Goal: Information Seeking & Learning: Learn about a topic

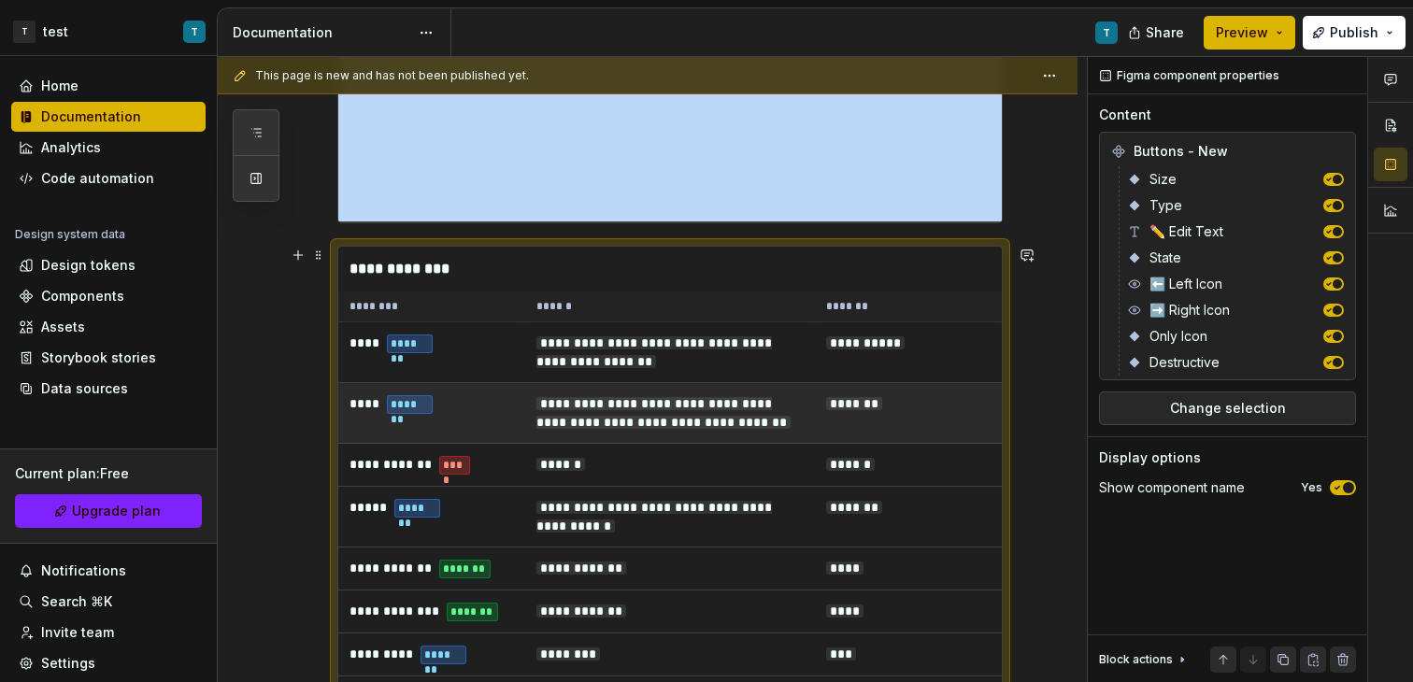
scroll to position [652, 0]
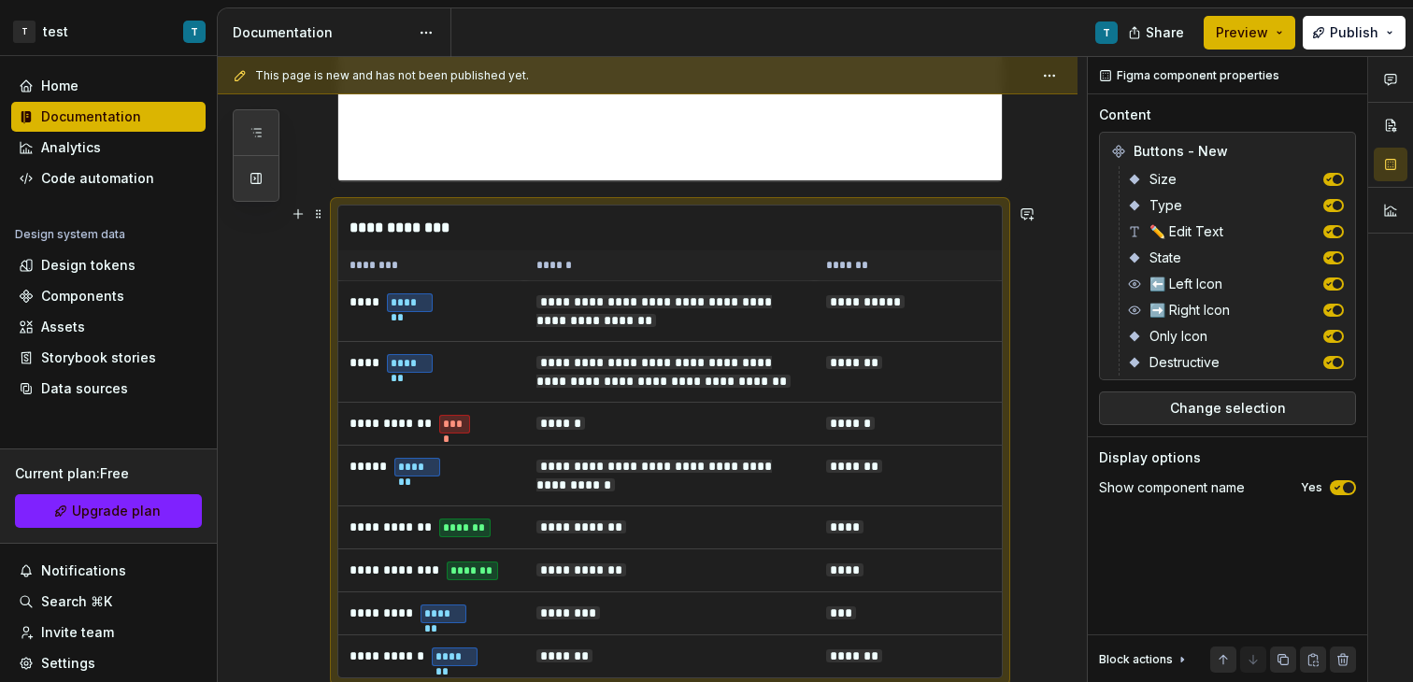
click at [714, 259] on th "******" at bounding box center [670, 265] width 290 height 31
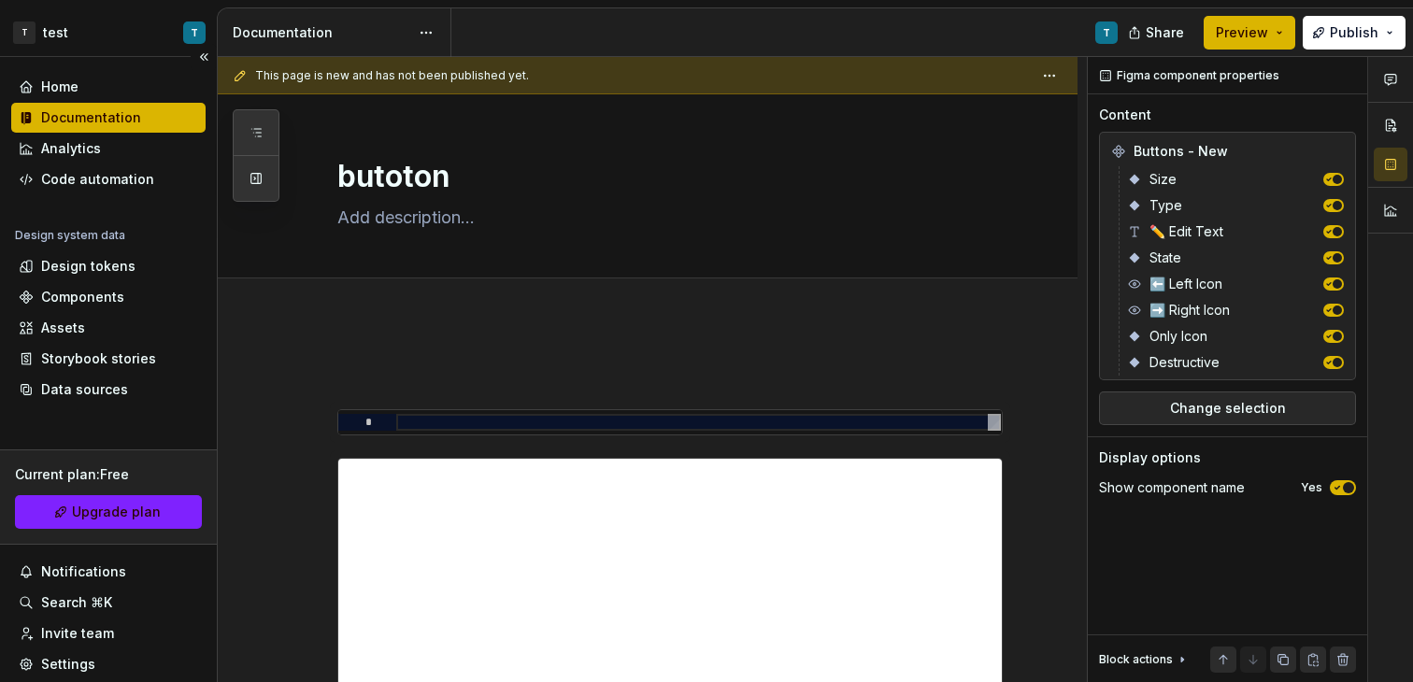
scroll to position [7, 0]
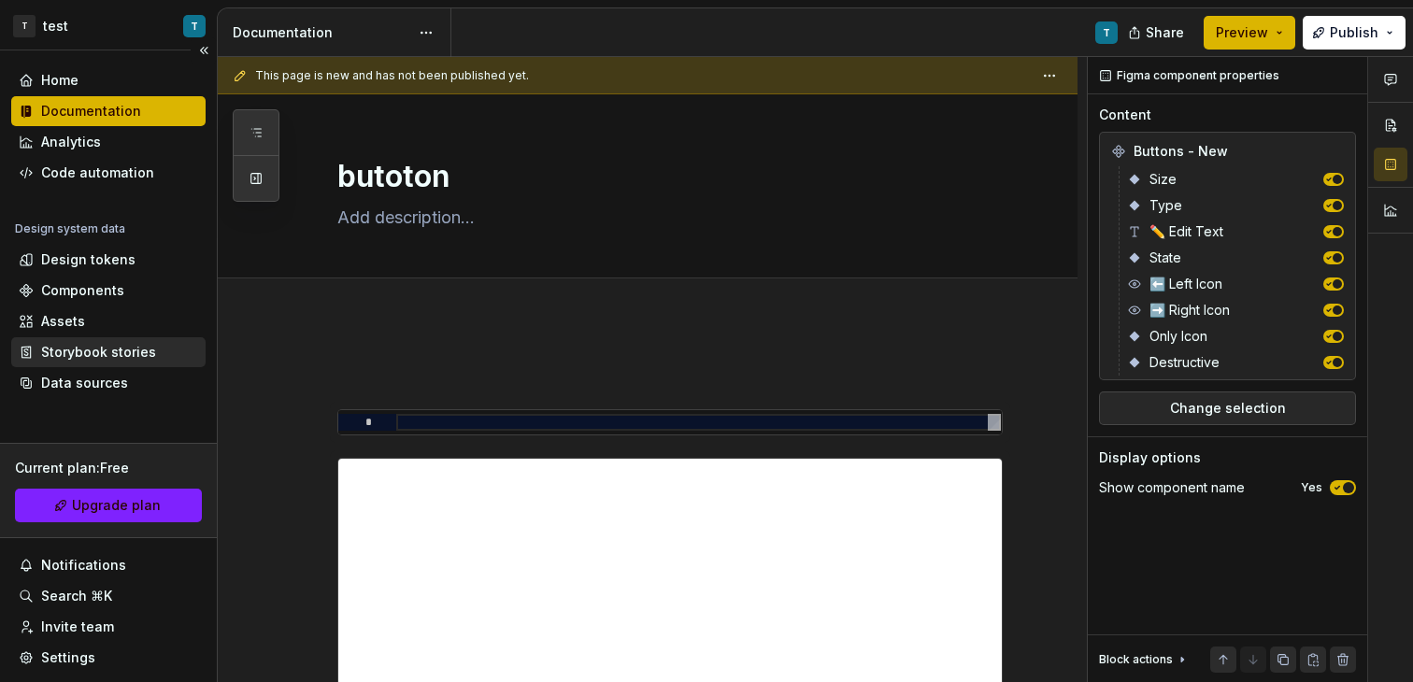
click at [126, 361] on div "Storybook stories" at bounding box center [98, 352] width 115 height 19
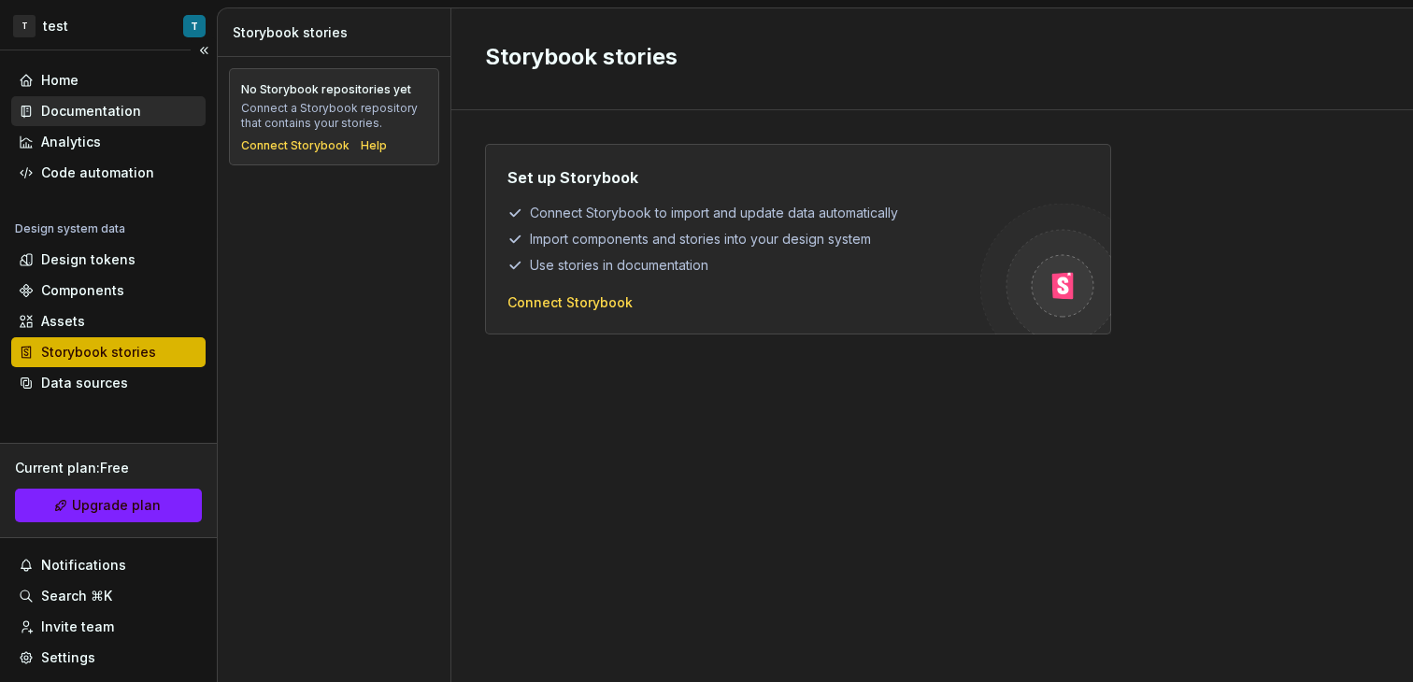
click at [117, 108] on div "Documentation" at bounding box center [91, 111] width 100 height 19
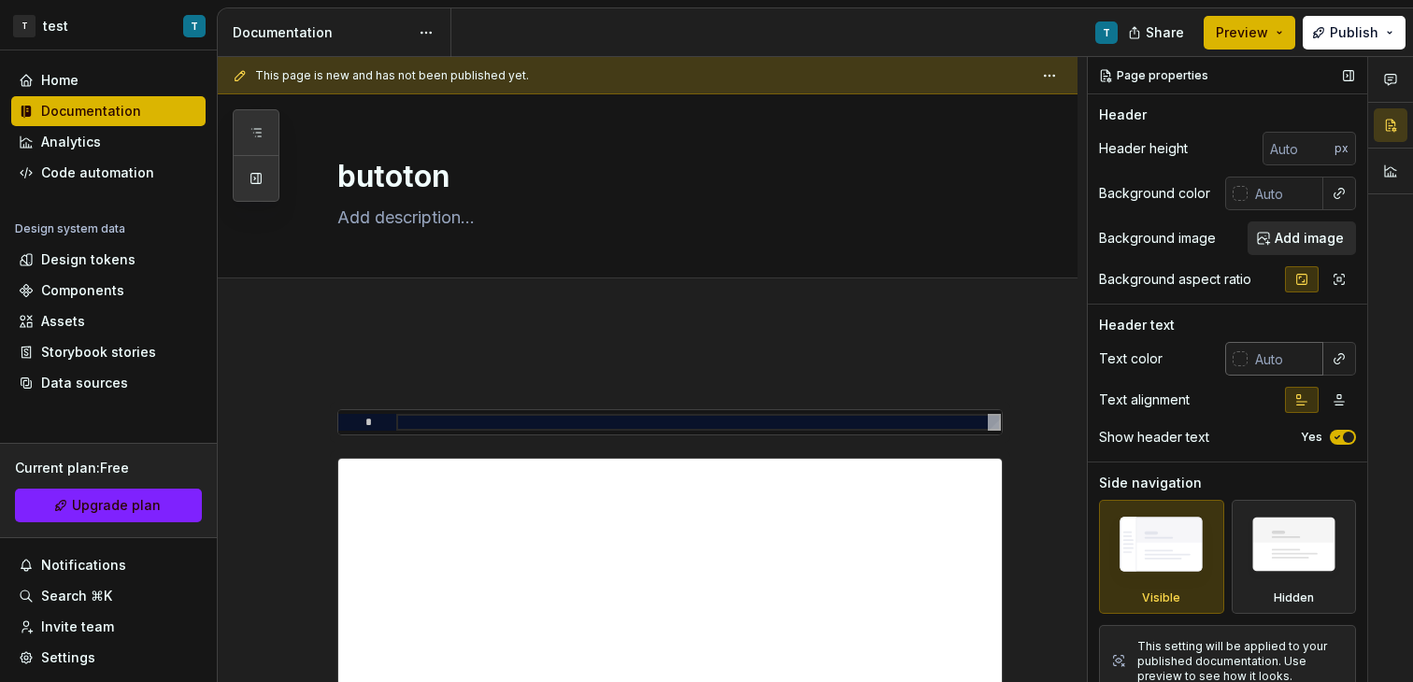
scroll to position [21, 0]
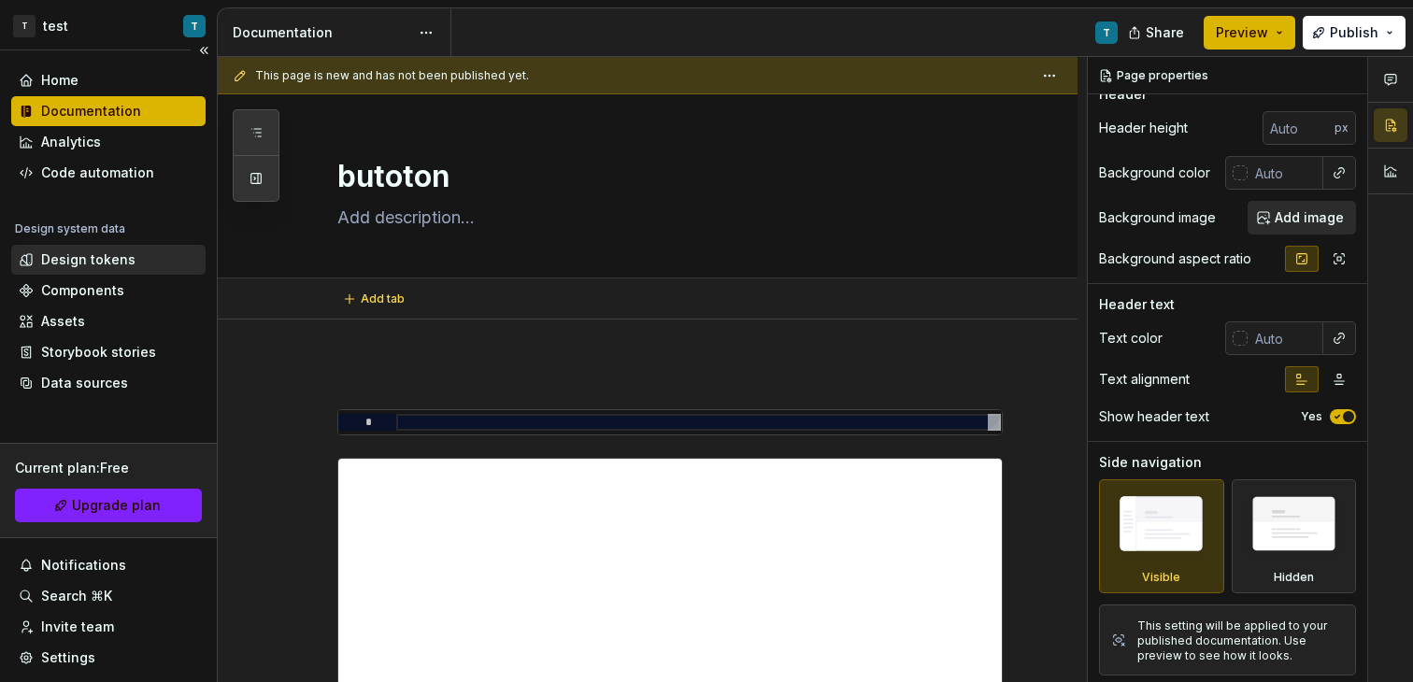
type textarea "*"
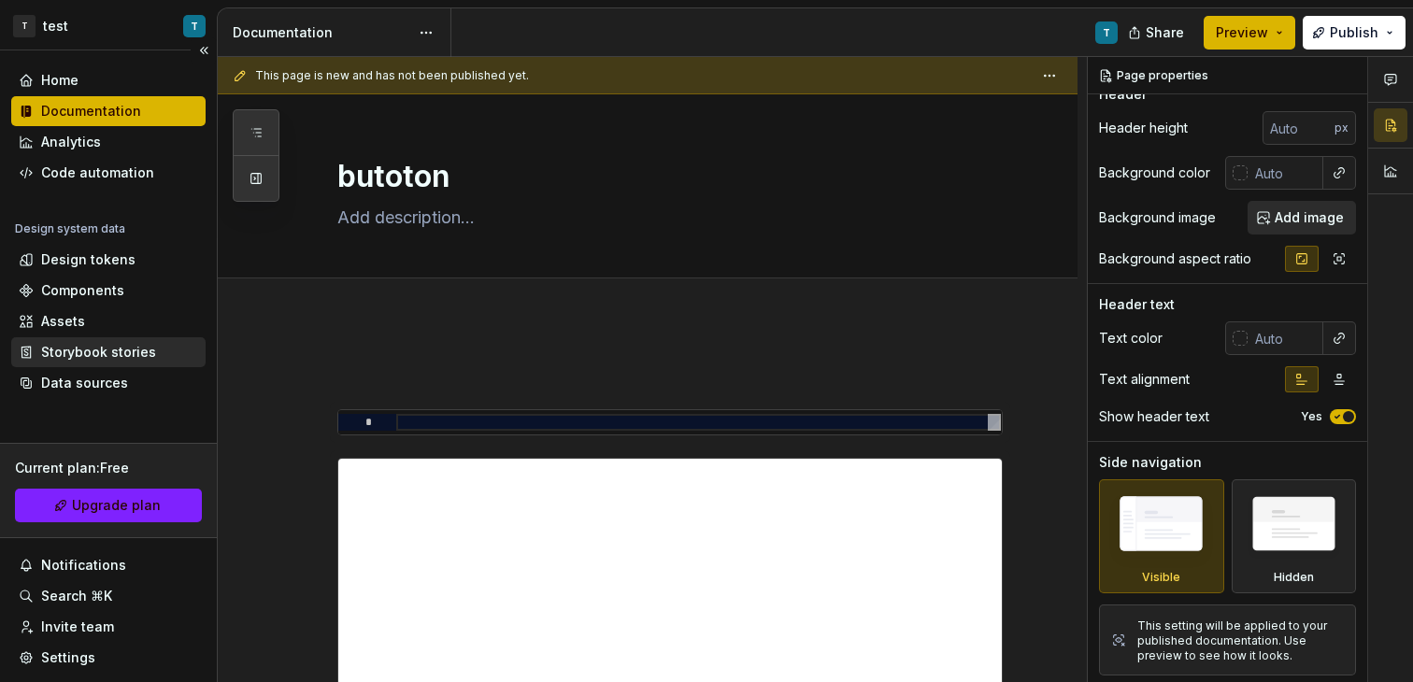
click at [37, 354] on div "Storybook stories" at bounding box center [108, 352] width 179 height 19
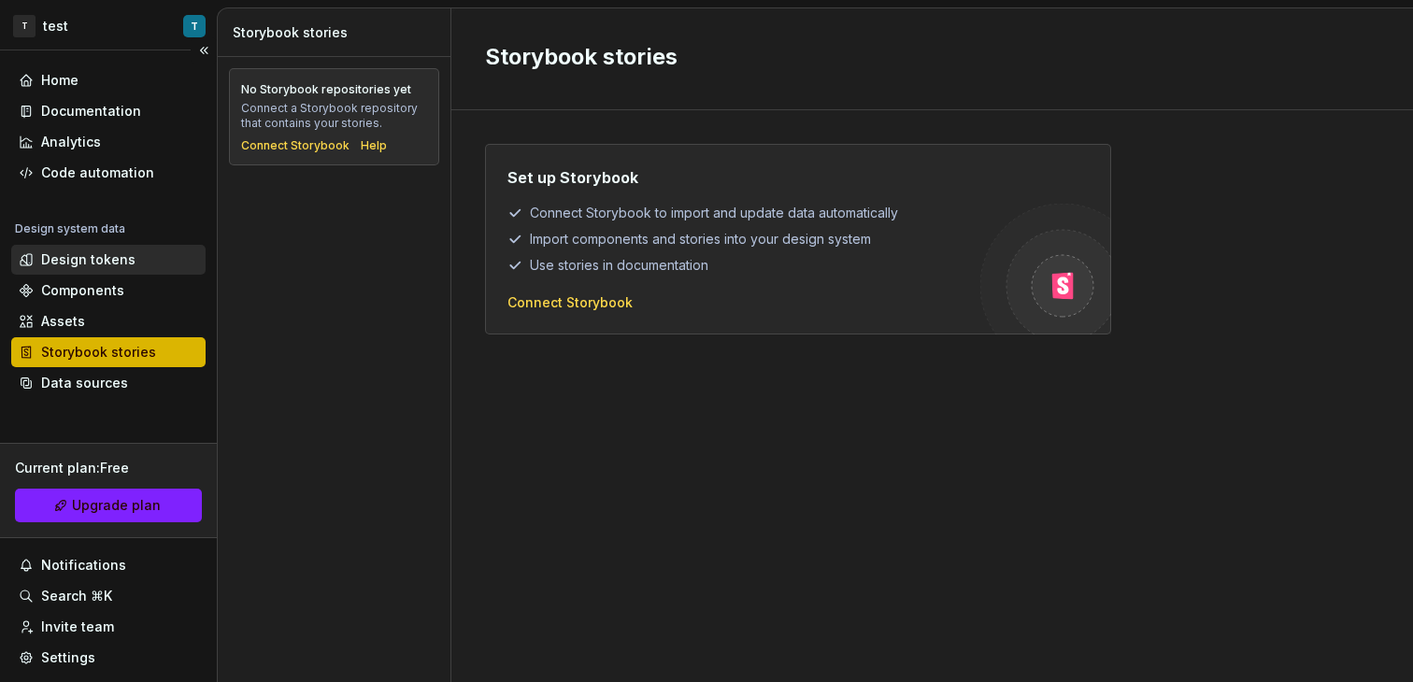
click at [114, 270] on div "Design tokens" at bounding box center [108, 260] width 194 height 30
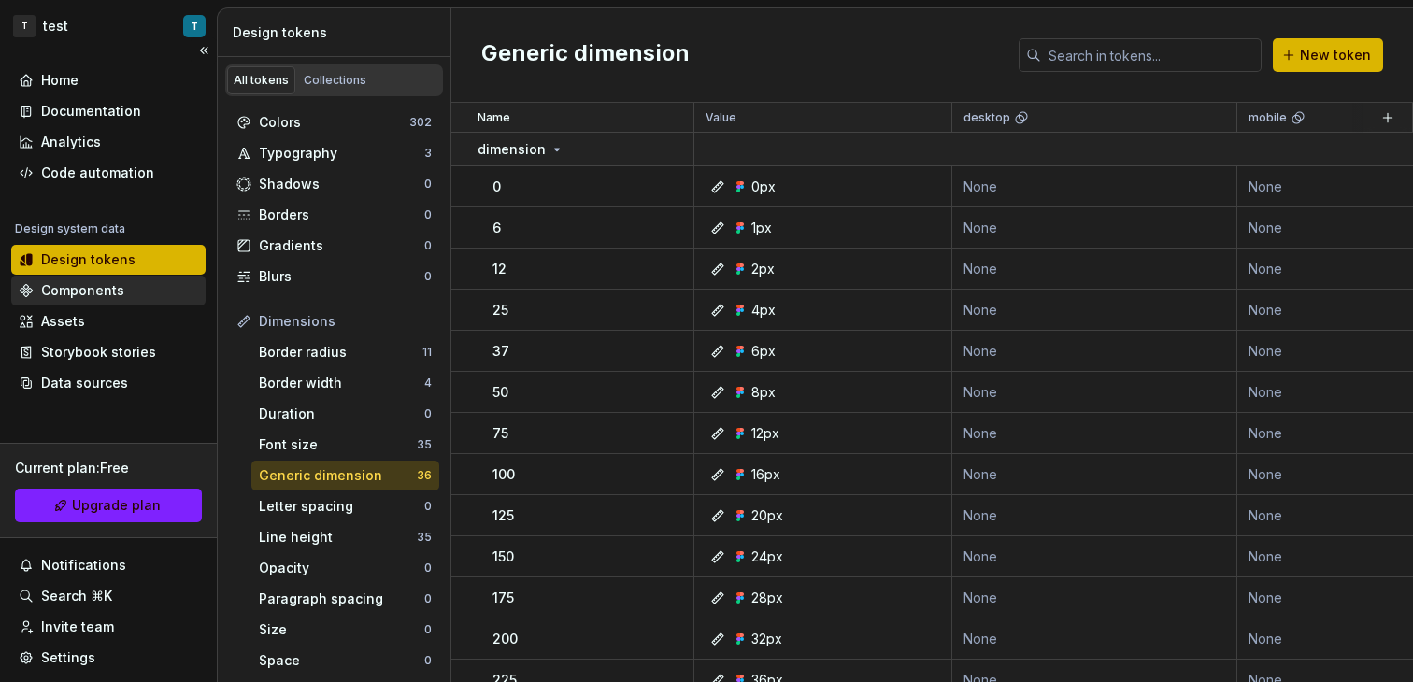
click at [81, 296] on div "Components" at bounding box center [82, 290] width 83 height 19
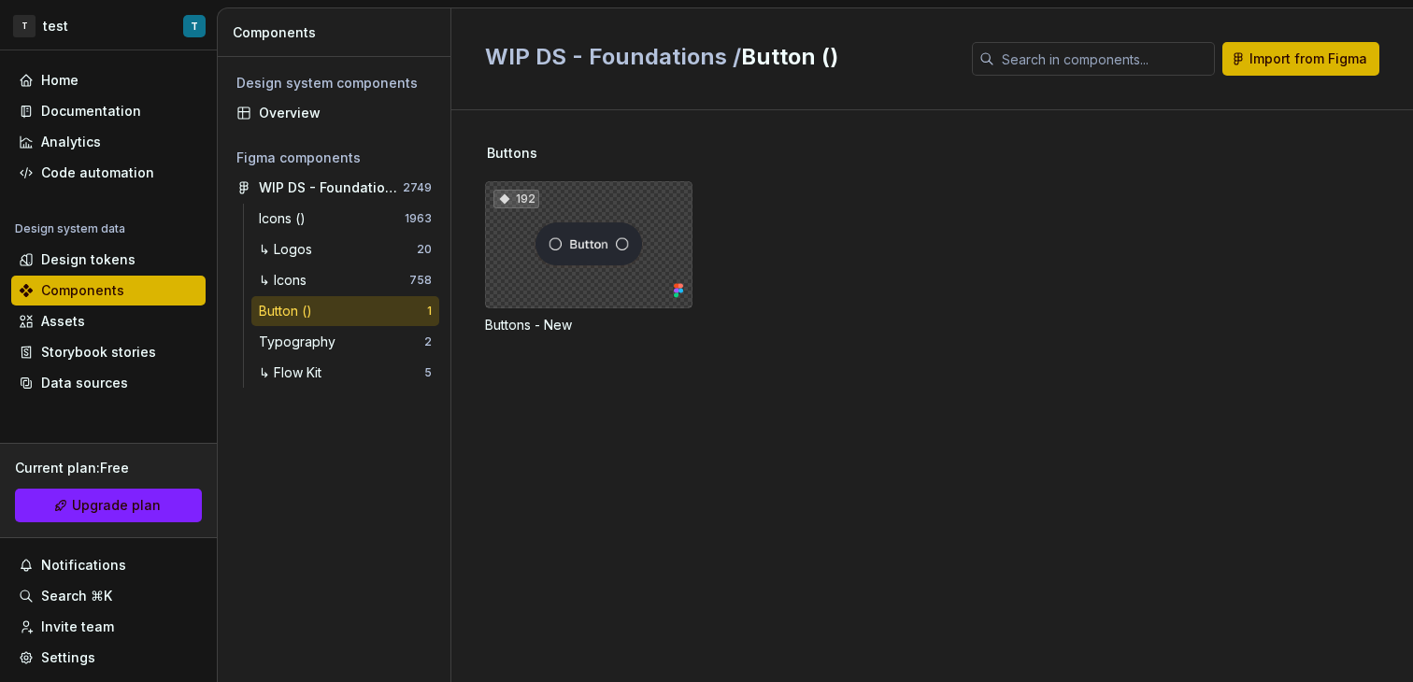
click at [551, 266] on div "192" at bounding box center [588, 244] width 207 height 127
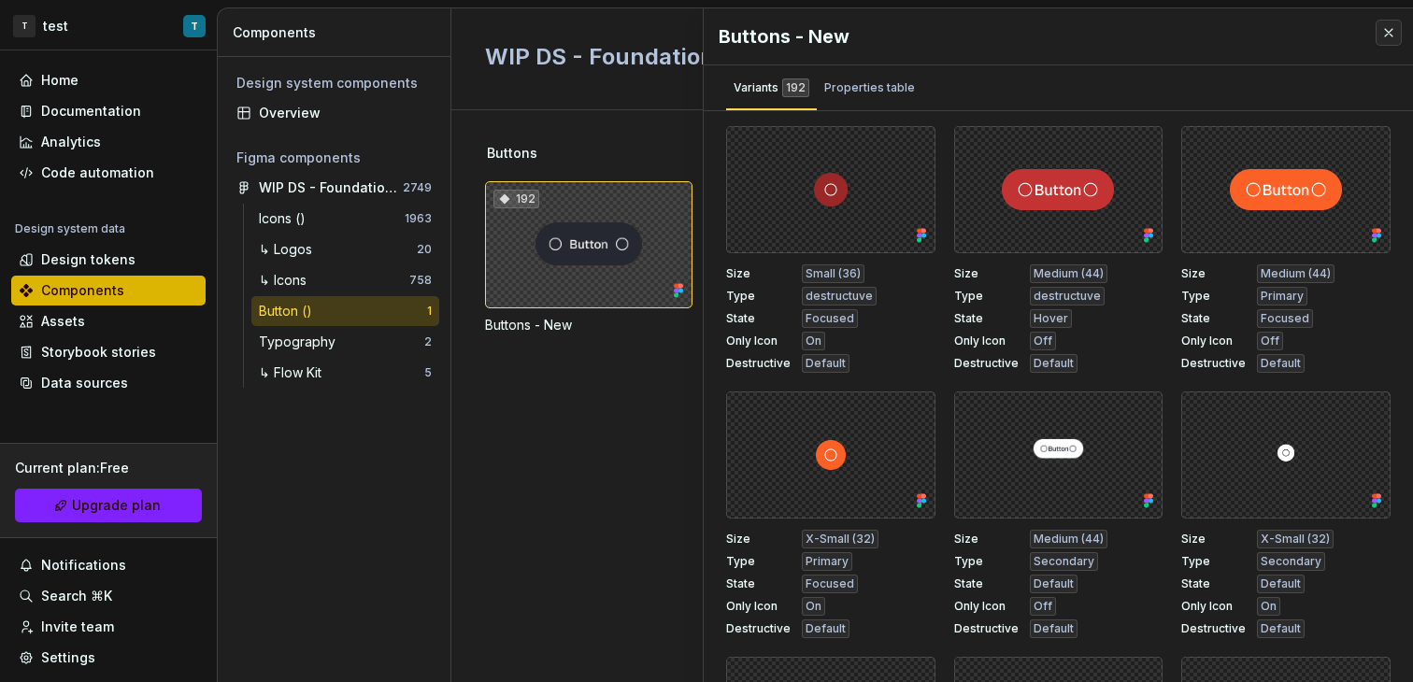
click at [607, 250] on div "192" at bounding box center [588, 244] width 207 height 127
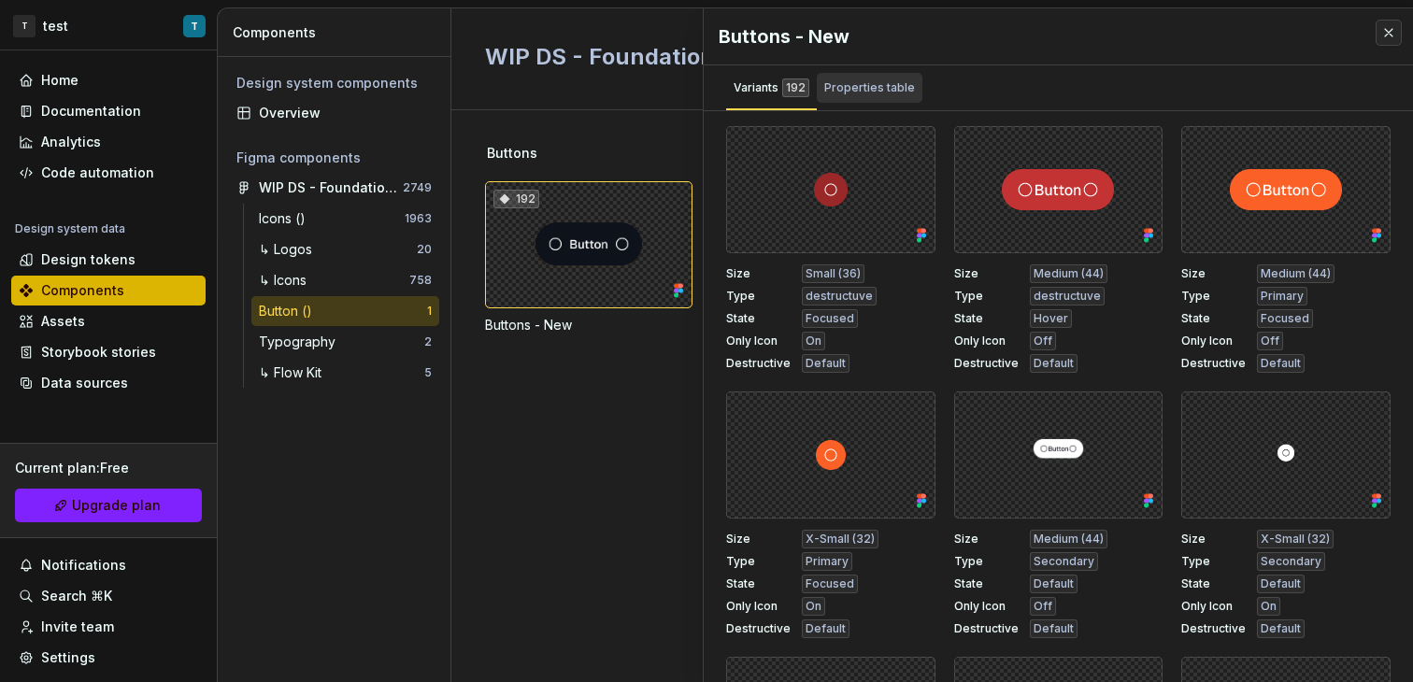
click at [892, 95] on div "Properties table" at bounding box center [869, 87] width 91 height 19
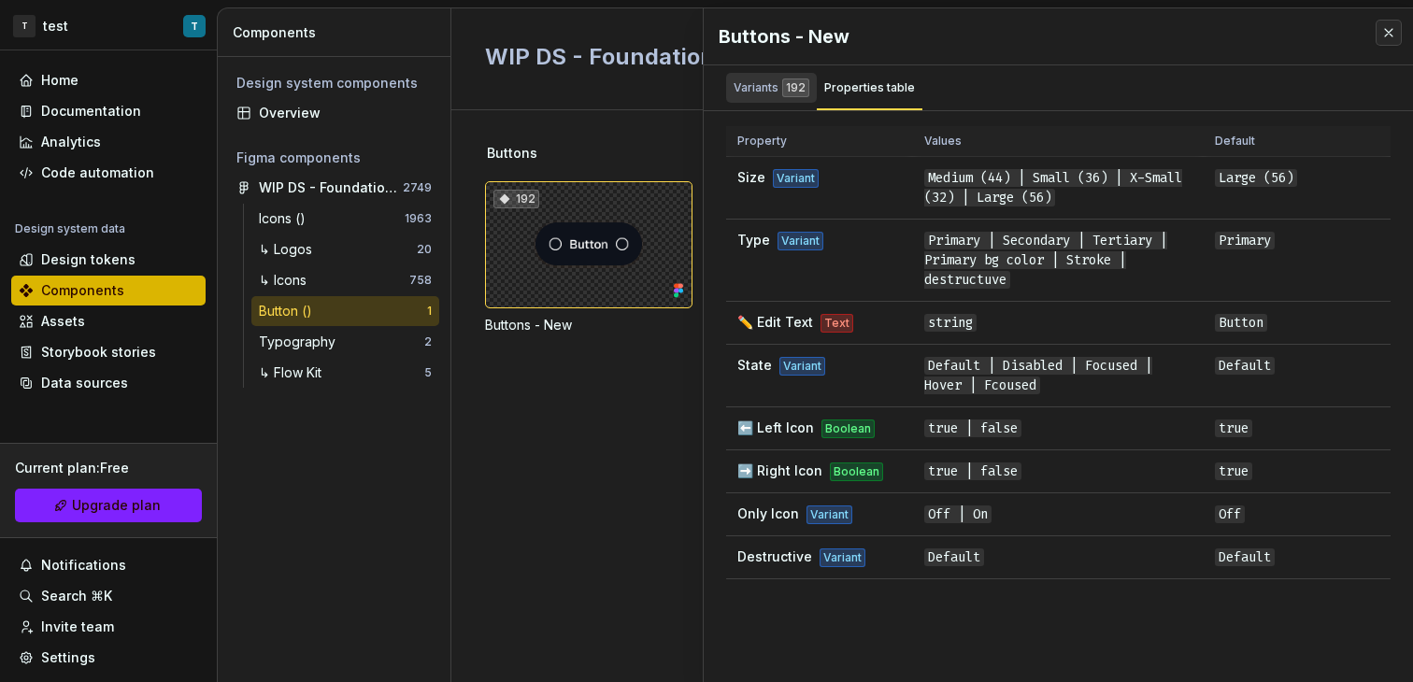
click at [793, 90] on div "192" at bounding box center [795, 87] width 27 height 19
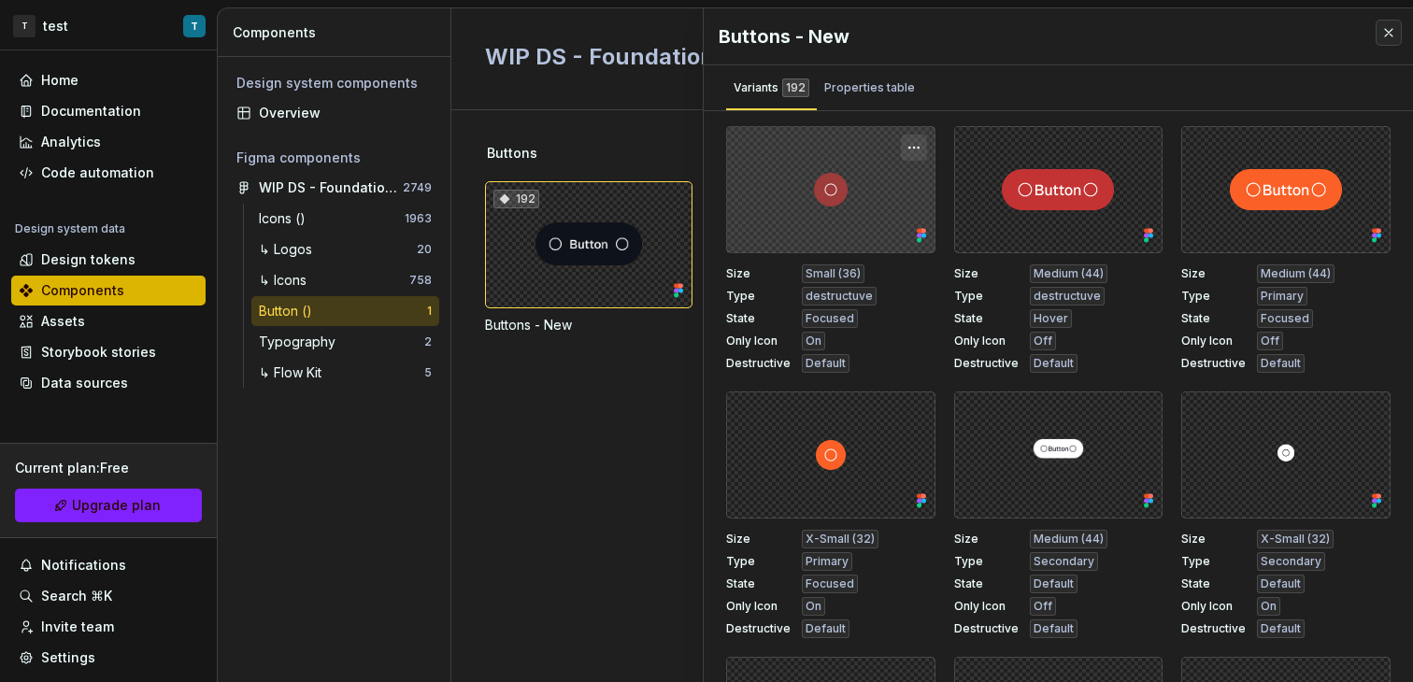
click at [909, 150] on button "button" at bounding box center [914, 148] width 26 height 26
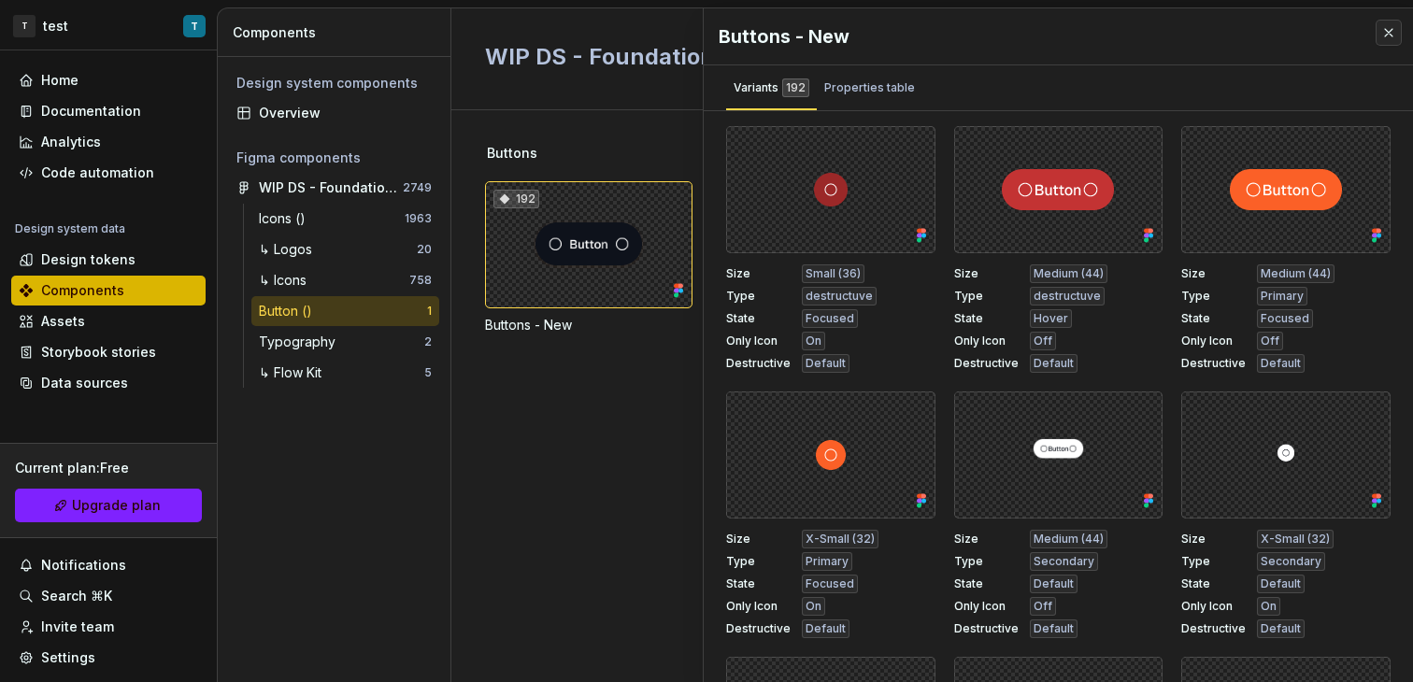
click at [948, 98] on div "Variants 192 Properties table" at bounding box center [1058, 87] width 709 height 45
click at [99, 93] on div "Home" at bounding box center [108, 80] width 194 height 30
